Goal: Information Seeking & Learning: Learn about a topic

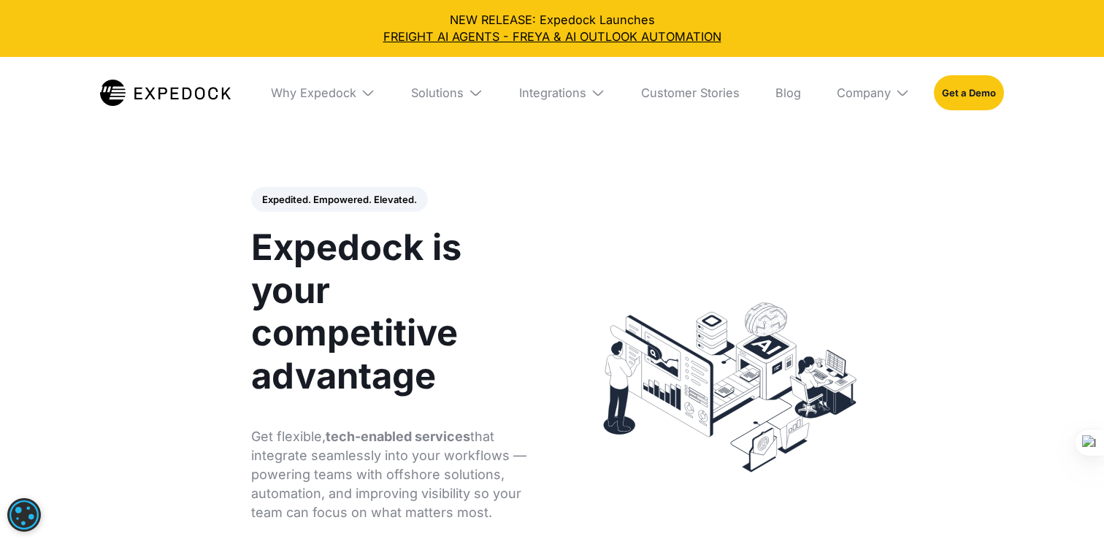
select select
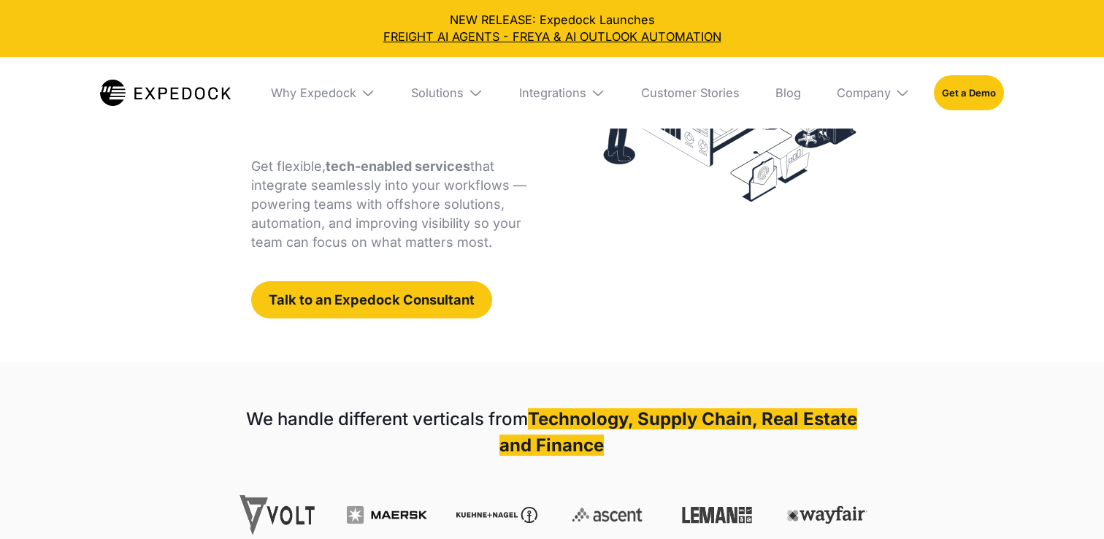
select select
click at [407, 244] on p "Get flexible, tech-enabled services that integrate seamlessly into your workflo…" at bounding box center [394, 204] width 286 height 95
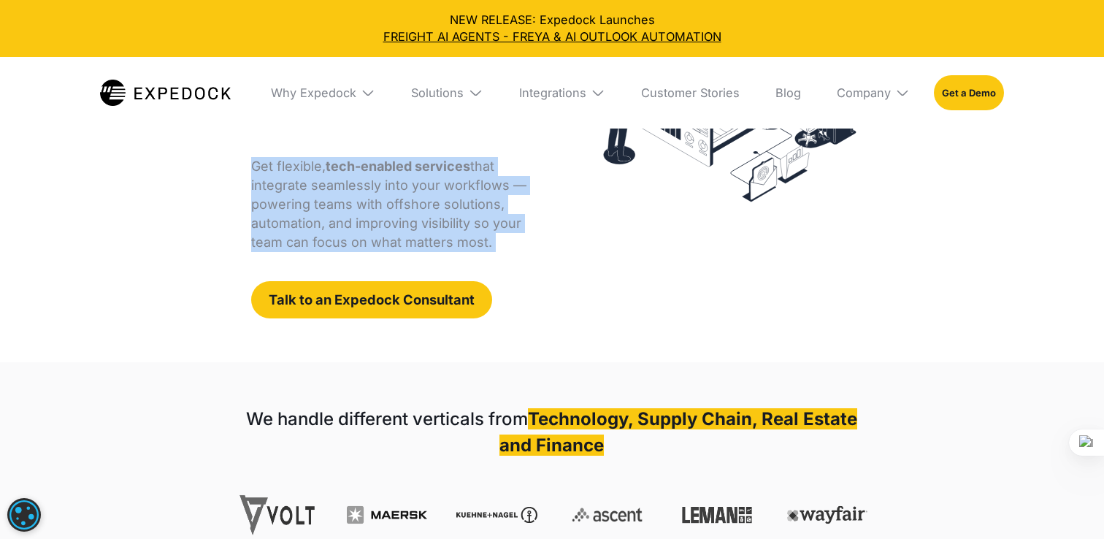
click at [407, 244] on p "Get flexible, tech-enabled services that integrate seamlessly into your workflo…" at bounding box center [394, 204] width 286 height 95
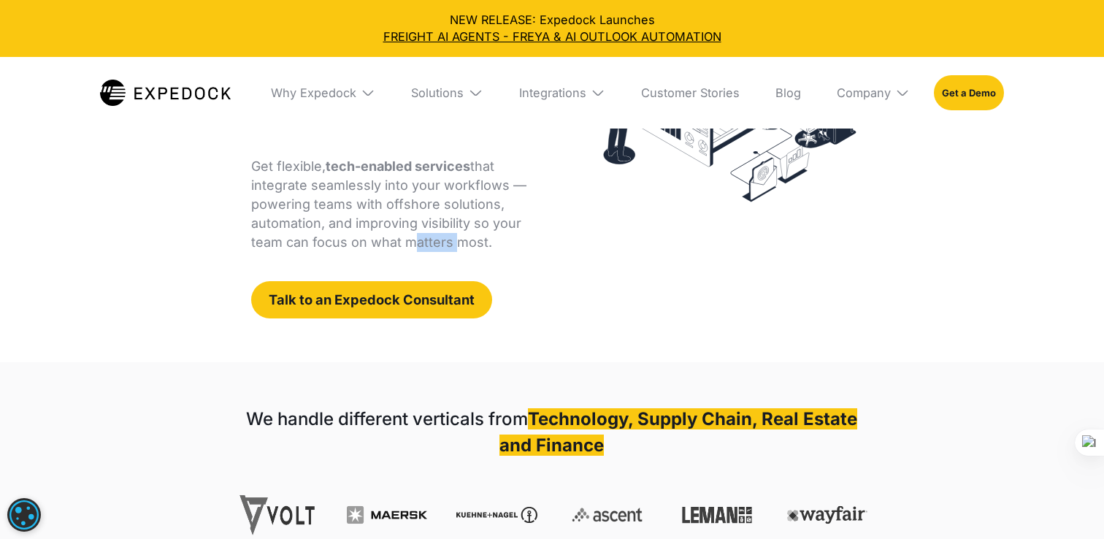
click at [407, 244] on p "Get flexible, tech-enabled services that integrate seamlessly into your workflo…" at bounding box center [394, 204] width 286 height 95
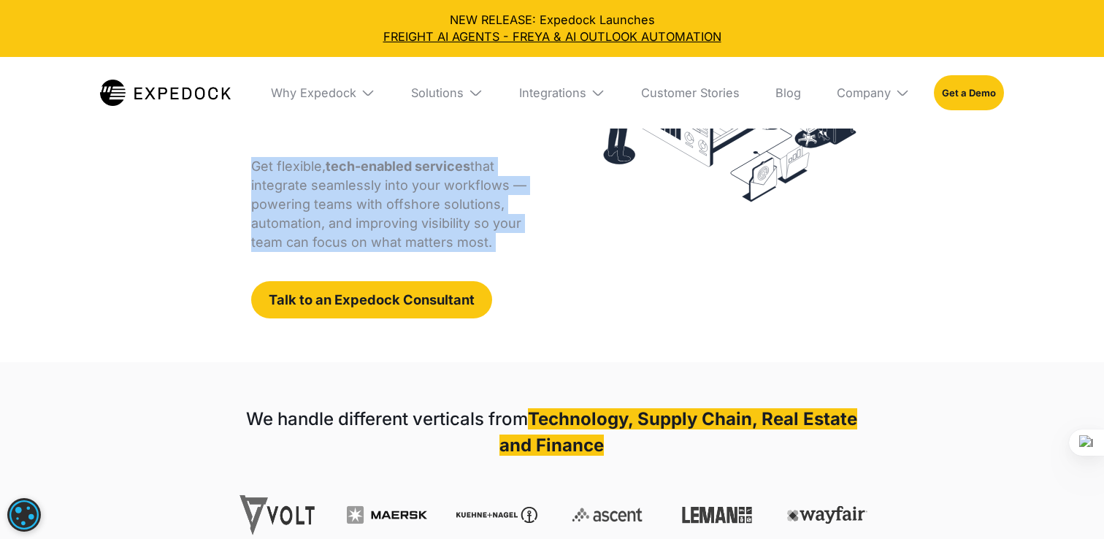
click at [407, 244] on p "Get flexible, tech-enabled services that integrate seamlessly into your workflo…" at bounding box center [394, 204] width 286 height 95
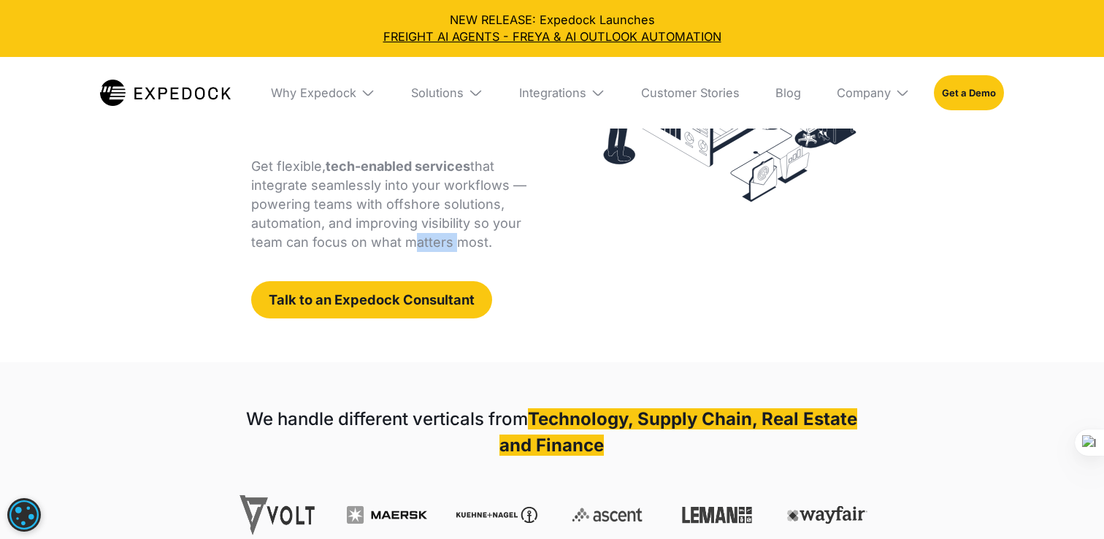
click at [407, 244] on p "Get flexible, tech-enabled services that integrate seamlessly into your workflo…" at bounding box center [394, 204] width 286 height 95
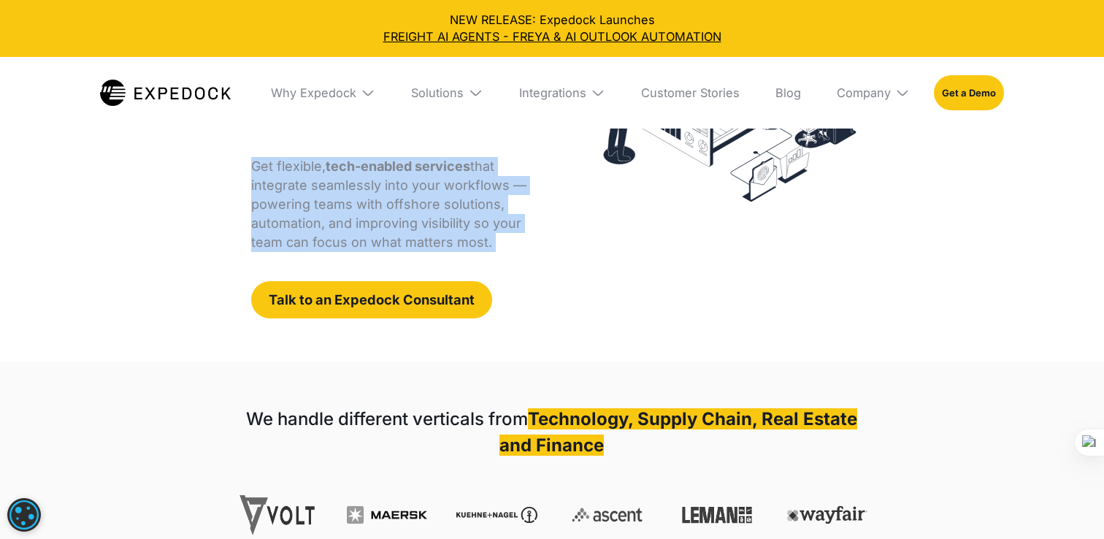
click at [407, 244] on p "Get flexible, tech-enabled services that integrate seamlessly into your workflo…" at bounding box center [394, 204] width 286 height 95
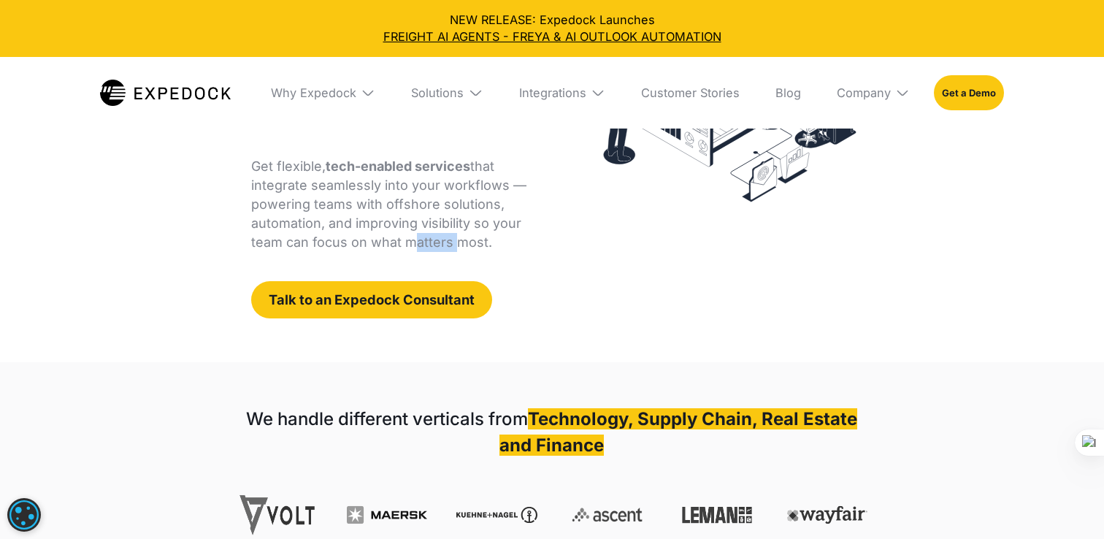
click at [407, 244] on p "Get flexible, tech-enabled services that integrate seamlessly into your workflo…" at bounding box center [394, 204] width 286 height 95
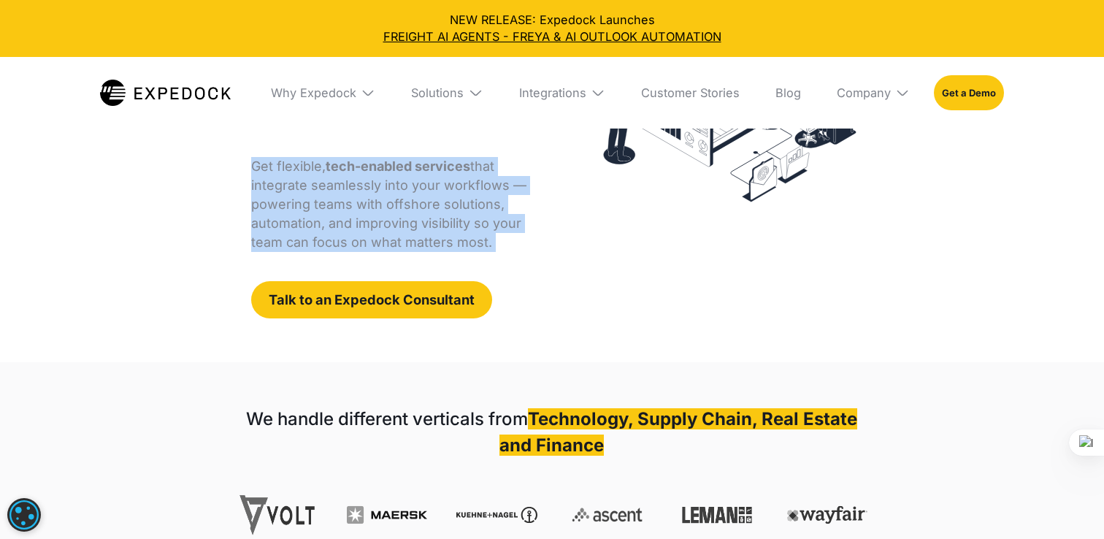
click at [407, 244] on p "Get flexible, tech-enabled services that integrate seamlessly into your workflo…" at bounding box center [394, 204] width 286 height 95
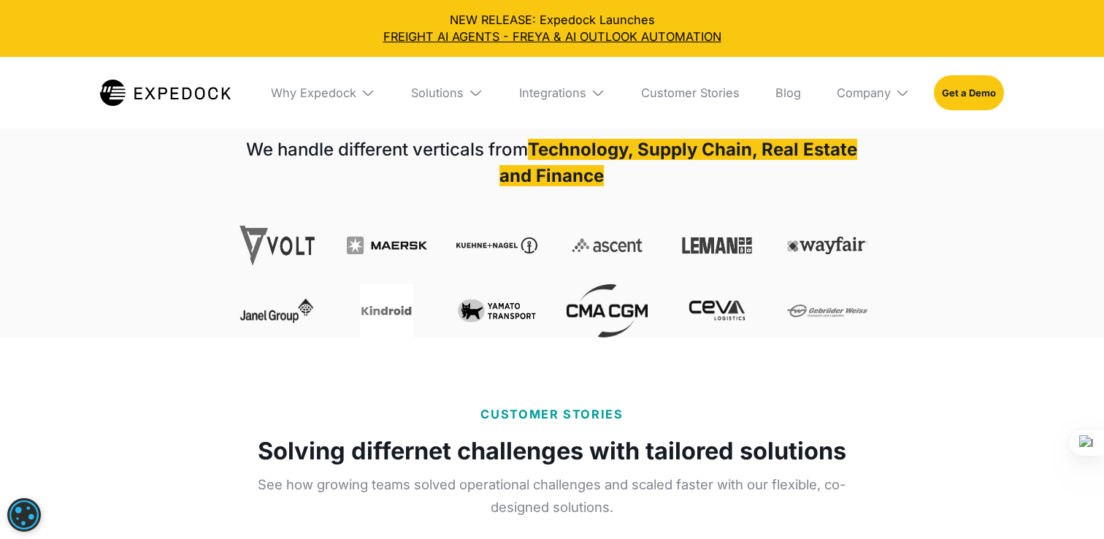
click at [412, 223] on div "We handle different verticals from Technology, Supply Chain, Real Estate and Fi…" at bounding box center [553, 238] width 632 height 202
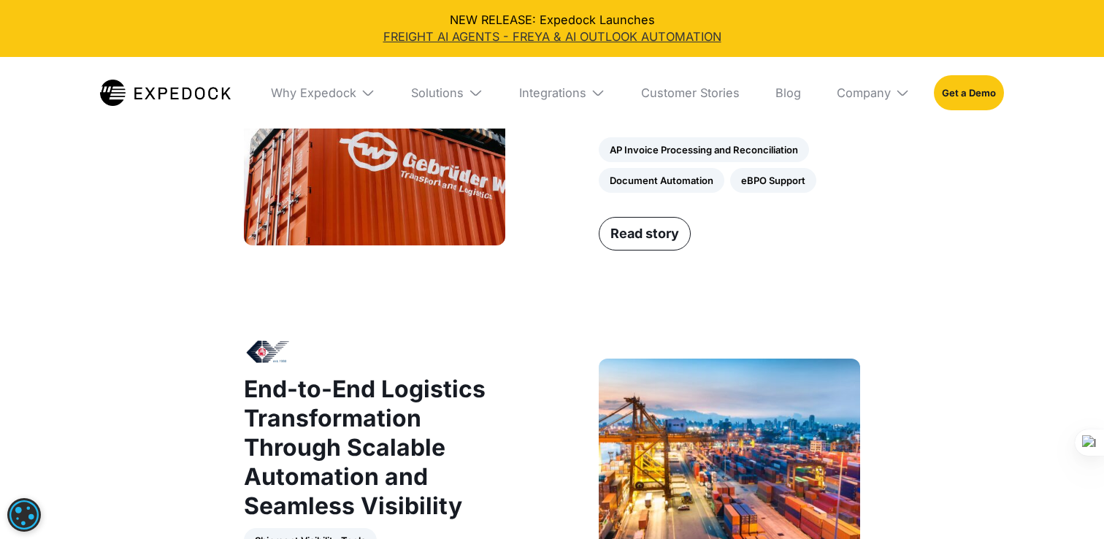
scroll to position [1248, 0]
click at [477, 41] on link "FREIGHT AI AGENTS - FREYA & AI OUTLOOK AUTOMATION" at bounding box center [552, 36] width 1080 height 17
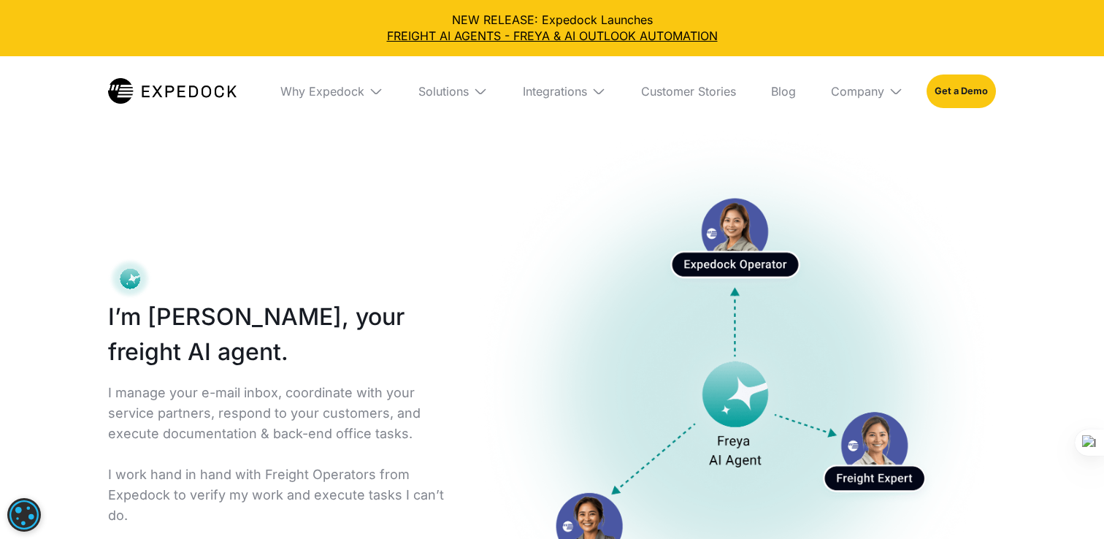
select select
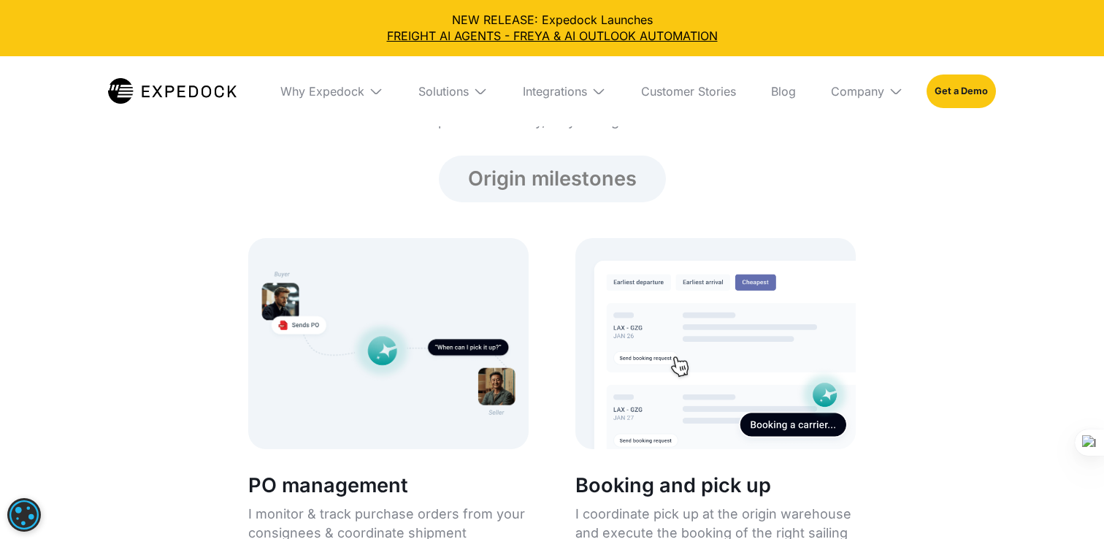
scroll to position [1705, 0]
